Goal: Task Accomplishment & Management: Manage account settings

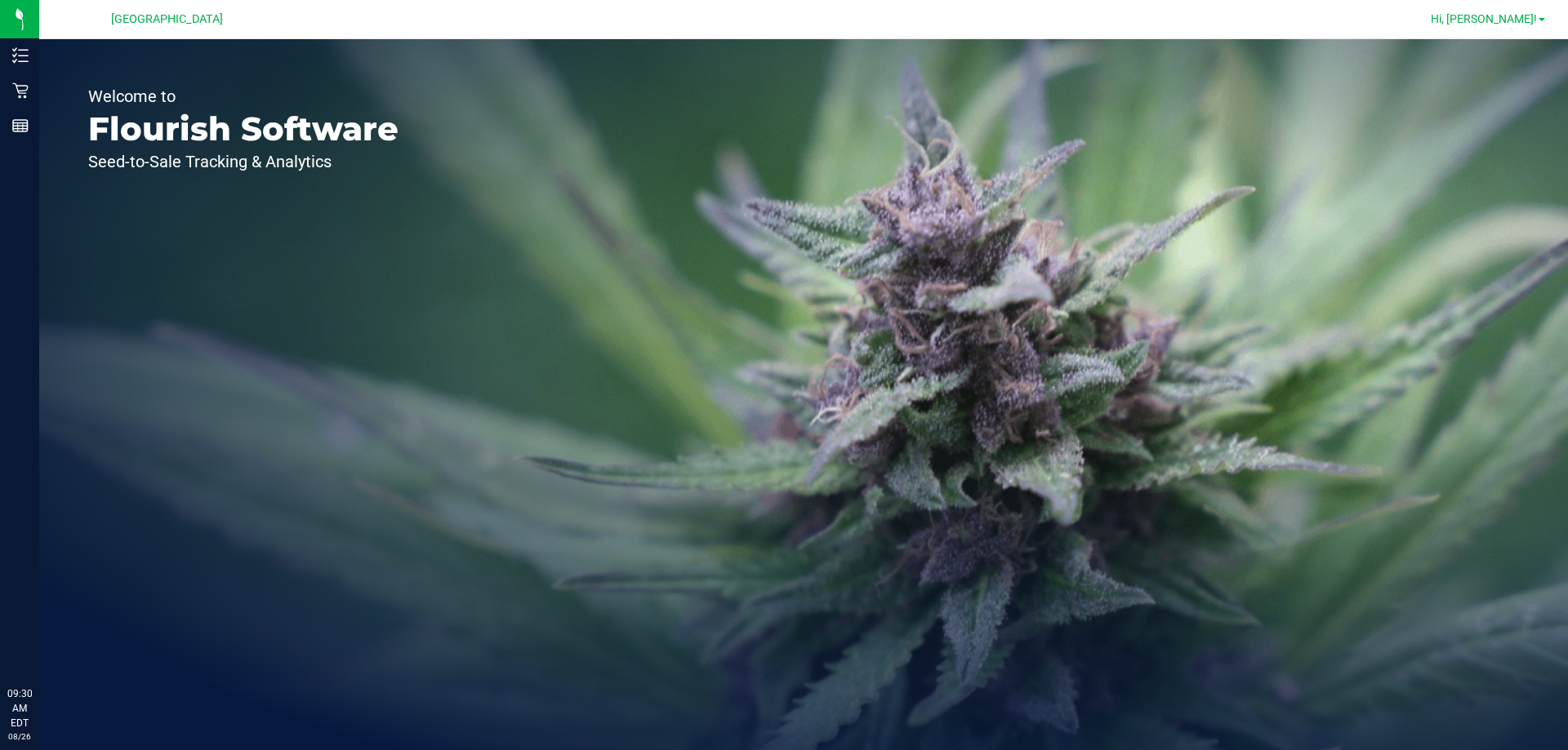
click at [1510, 21] on span "Hi, [PERSON_NAME]!" at bounding box center [1483, 19] width 106 height 13
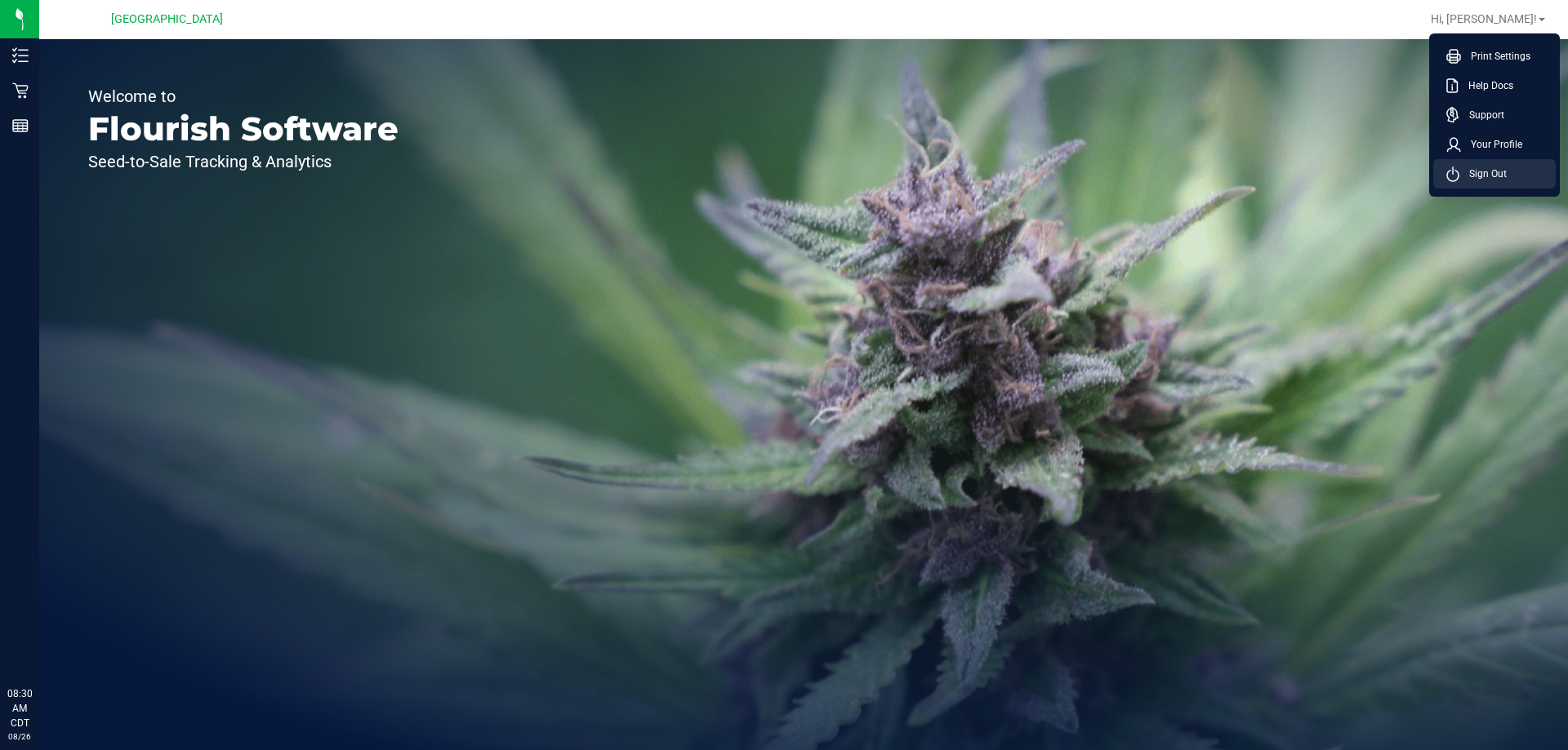
click at [1508, 171] on li "Sign Out" at bounding box center [1494, 174] width 122 height 30
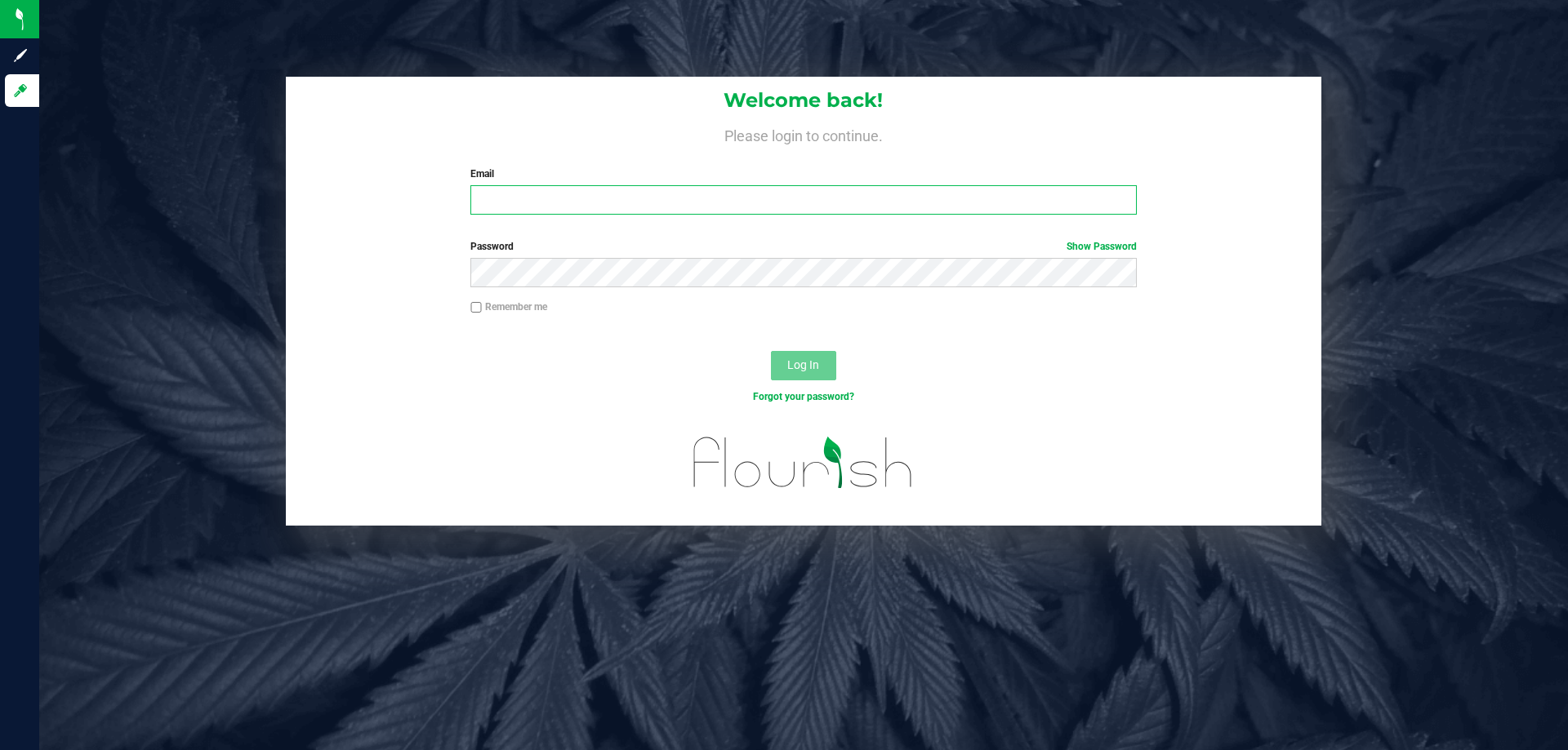
click at [795, 206] on input "Email" at bounding box center [803, 200] width 666 height 30
type input "[EMAIL_ADDRESS][DOMAIN_NAME]"
click at [771, 351] on button "Log In" at bounding box center [804, 366] width 66 height 30
